Goal: Information Seeking & Learning: Learn about a topic

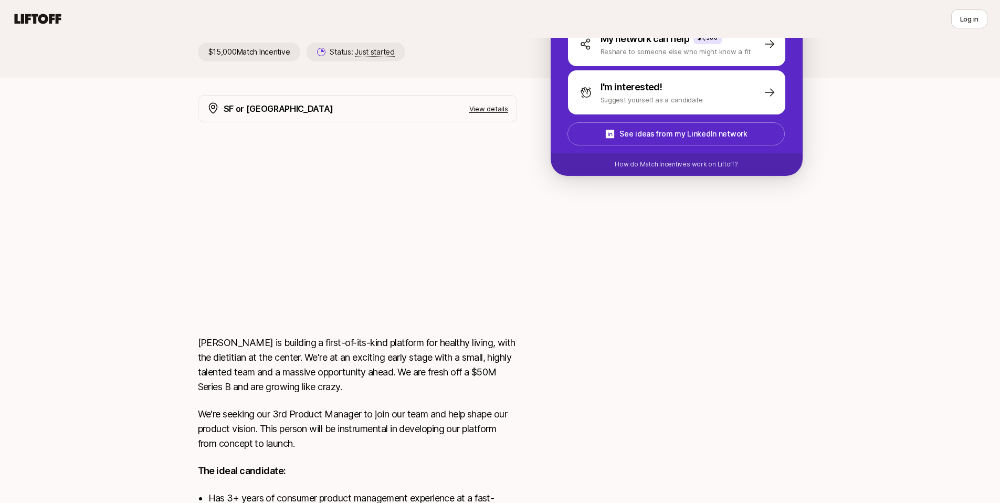
scroll to position [147, 0]
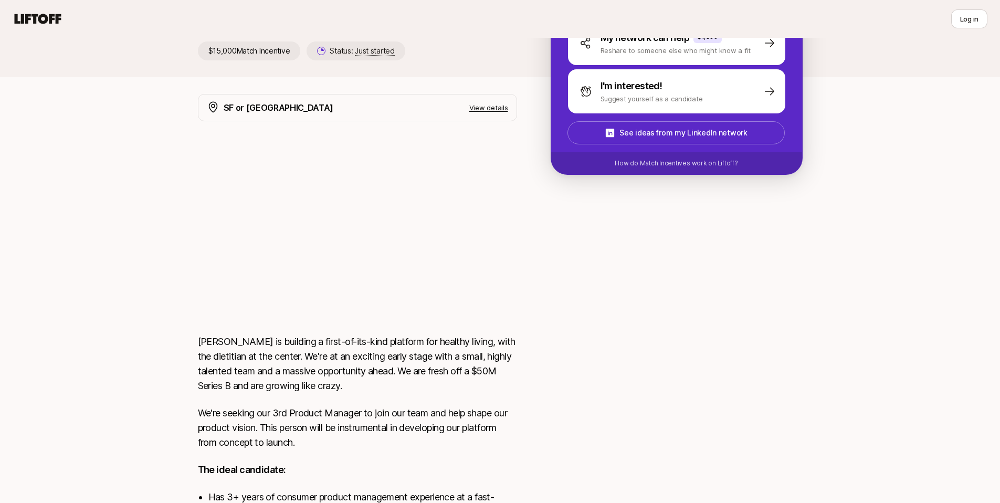
click at [531, 291] on div "SF or NY View details Fay is building a first-of-its-kind platform for healthy …" at bounding box center [500, 415] width 630 height 643
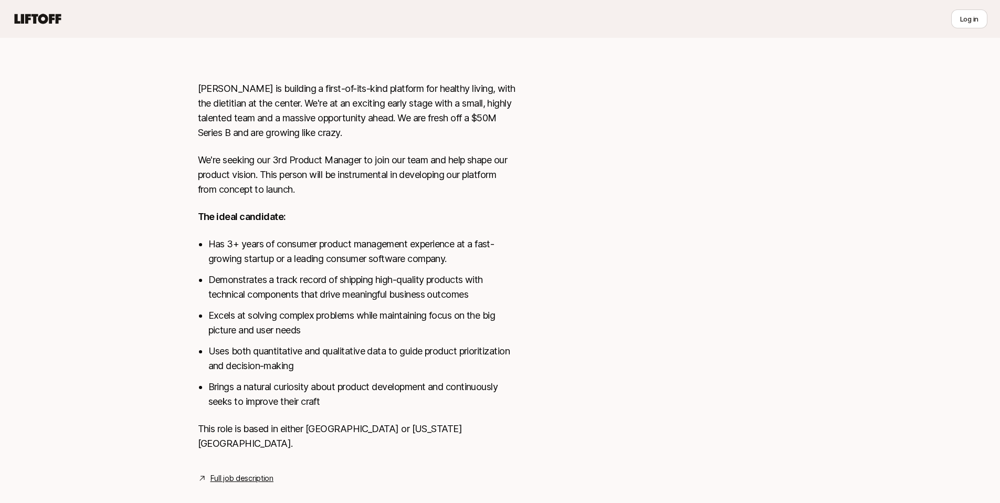
scroll to position [401, 0]
click at [234, 471] on link "Full job description" at bounding box center [241, 477] width 63 height 13
click at [259, 431] on link "Full job description" at bounding box center [241, 477] width 63 height 13
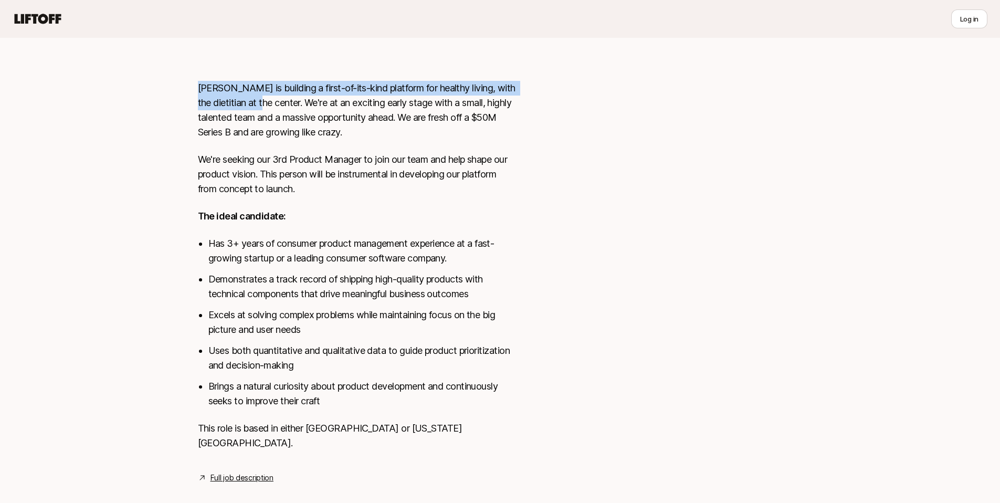
drag, startPoint x: 254, startPoint y: 102, endPoint x: 198, endPoint y: 89, distance: 57.2
click at [198, 89] on p "[PERSON_NAME] is building a first-of-its-kind platform for healthy living, with…" at bounding box center [357, 110] width 319 height 59
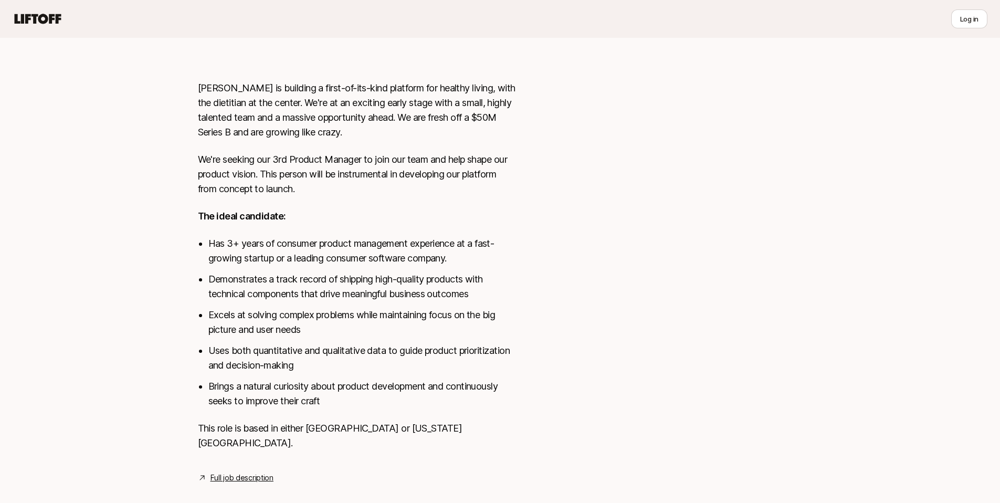
click at [262, 121] on p "[PERSON_NAME] is building a first-of-its-kind platform for healthy living, with…" at bounding box center [357, 110] width 319 height 59
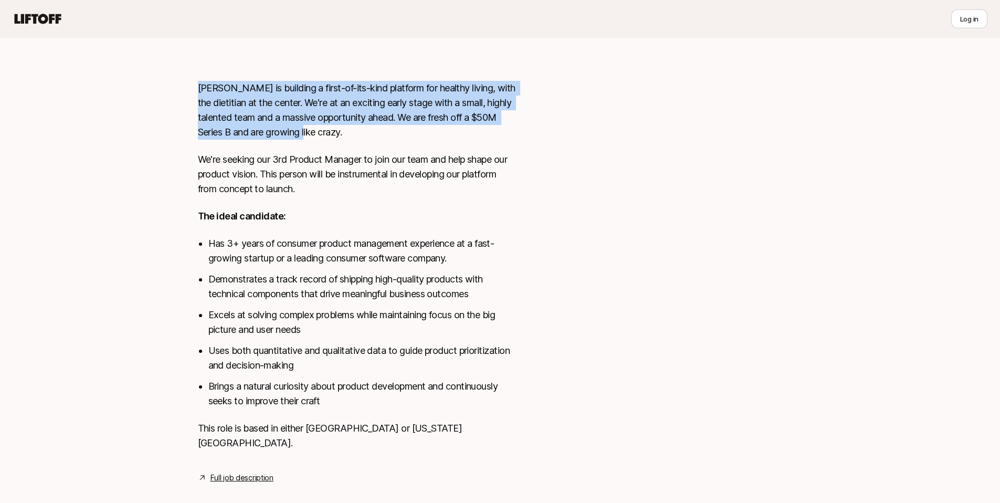
drag, startPoint x: 298, startPoint y: 132, endPoint x: 182, endPoint y: 83, distance: 126.3
click at [182, 83] on div "[PERSON_NAME] is looking for Product Manager at [PERSON_NAME] $15,000 Match Inc…" at bounding box center [500, 85] width 1000 height 847
copy p "[PERSON_NAME] is building a first-of-its-kind platform for healthy living, with…"
